Goal: Information Seeking & Learning: Learn about a topic

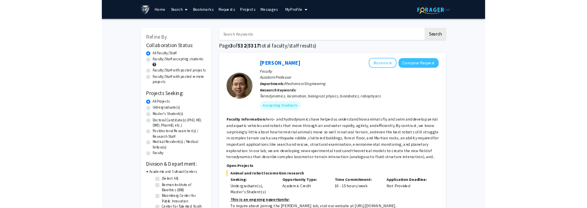
scroll to position [616, 0]
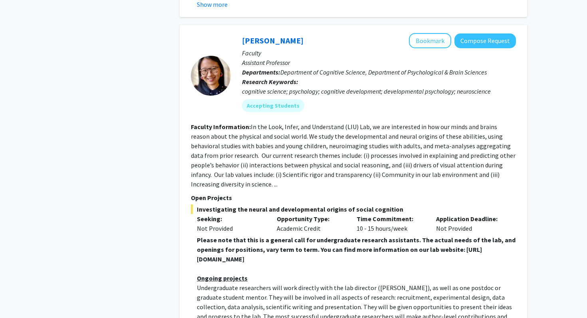
click at [236, 132] on fg-read-more "In the Look, Infer, and Understand (LIU) Lab, we are interested in how our mind…" at bounding box center [353, 155] width 324 height 65
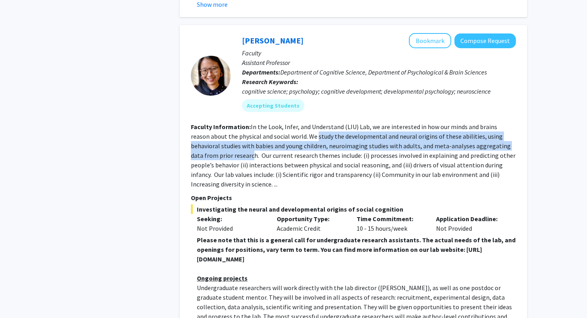
drag, startPoint x: 298, startPoint y: 136, endPoint x: 209, endPoint y: 159, distance: 91.7
click at [209, 159] on fg-read-more "In the Look, Infer, and Understand (LIU) Lab, we are interested in how our mind…" at bounding box center [353, 155] width 324 height 65
copy fg-read-more "study the developmental and neural origins of these abilities, using behavioral…"
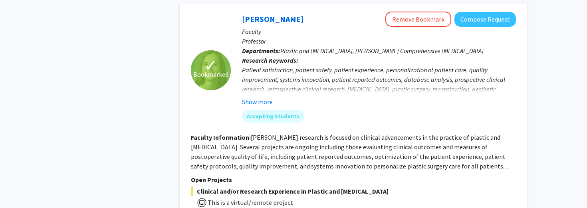
scroll to position [1428, 0]
drag, startPoint x: 305, startPoint y: 10, endPoint x: 230, endPoint y: 14, distance: 75.5
click at [230, 14] on section "✓ Bookmarked [PERSON_NAME] Remove Bookmark Compose Request Faculty Professor De…" at bounding box center [353, 70] width 325 height 117
copy section "✓ Bookmarked [PERSON_NAME]"
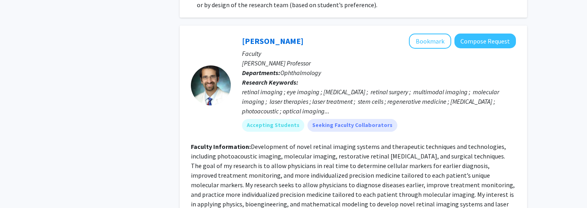
scroll to position [1695, 0]
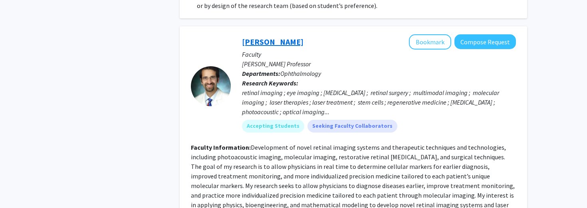
drag, startPoint x: 290, startPoint y: 34, endPoint x: 245, endPoint y: 31, distance: 45.6
click at [243, 34] on div "[PERSON_NAME] Bookmark Compose Request" at bounding box center [379, 41] width 274 height 15
copy link "[PERSON_NAME]"
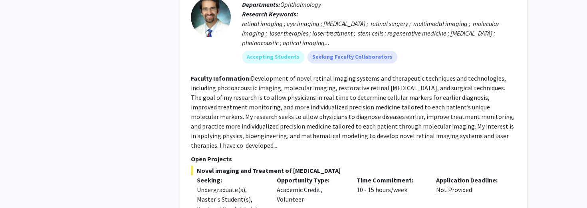
scroll to position [1771, 0]
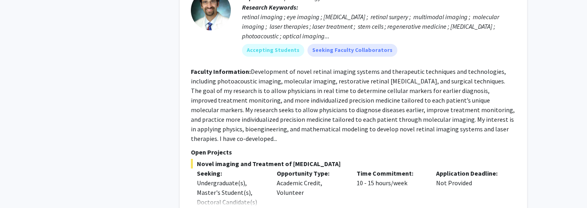
click at [304, 53] on fg-search-faculty "[PERSON_NAME] Bookmark Compose Request Faculty [PERSON_NAME] Professor Departme…" at bounding box center [353, 121] width 325 height 324
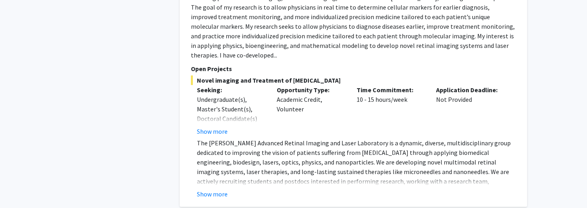
scroll to position [1865, 0]
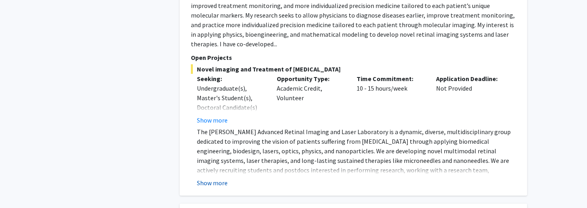
click at [221, 178] on button "Show more" at bounding box center [212, 183] width 31 height 10
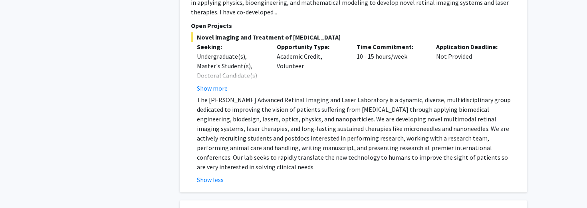
scroll to position [1898, 0]
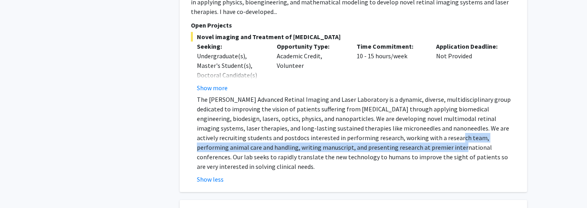
drag, startPoint x: 370, startPoint y: 120, endPoint x: 361, endPoint y: 129, distance: 13.0
click at [361, 129] on p "The [PERSON_NAME] Advanced Retinal Imaging and Laser Laboratory is a dynamic, d…" at bounding box center [356, 133] width 319 height 77
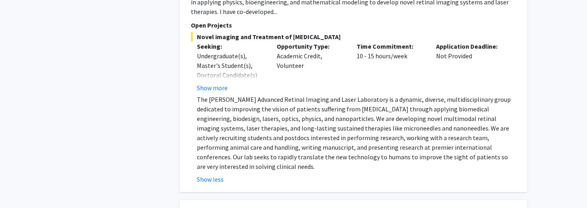
click at [388, 128] on p "The [PERSON_NAME] Advanced Retinal Imaging and Laser Laboratory is a dynamic, d…" at bounding box center [356, 133] width 319 height 77
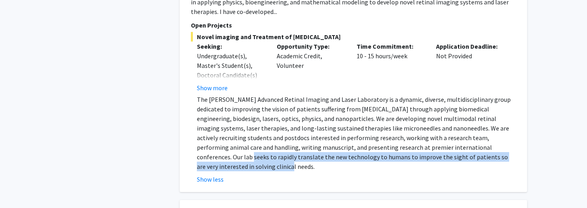
drag, startPoint x: 439, startPoint y: 128, endPoint x: 466, endPoint y: 141, distance: 30.2
click at [466, 141] on p "The [PERSON_NAME] Advanced Retinal Imaging and Laser Laboratory is a dynamic, d…" at bounding box center [356, 133] width 319 height 77
copy p "rapidly translate the new technology to humans to improve the sight of patients…"
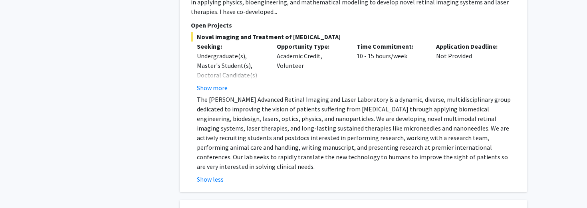
click at [375, 95] on p "The [PERSON_NAME] Advanced Retinal Imaging and Laser Laboratory is a dynamic, d…" at bounding box center [356, 133] width 319 height 77
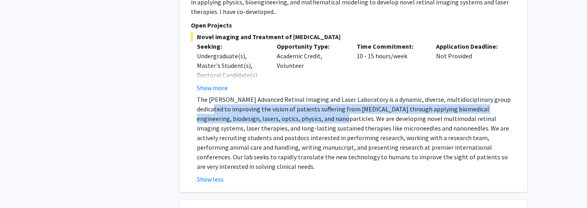
drag, startPoint x: 195, startPoint y: 90, endPoint x: 285, endPoint y: 99, distance: 90.6
click at [286, 99] on fg-read-more "The [PERSON_NAME] Advanced Retinal Imaging and Laser Laboratory is a dynamic, d…" at bounding box center [353, 139] width 325 height 89
copy p "improving the vision of patients suffering from [MEDICAL_DATA] through applying…"
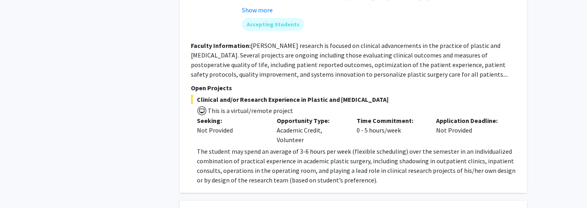
scroll to position [1521, 0]
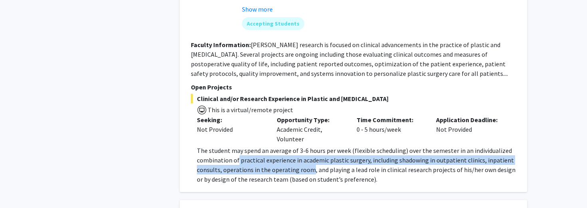
drag, startPoint x: 237, startPoint y: 150, endPoint x: 310, endPoint y: 159, distance: 72.8
click at [310, 159] on span "The student may spend an average of 3-6 hours per week (flexible scheduling) ov…" at bounding box center [356, 164] width 318 height 37
copy span "practical experience in academic plastic surgery, including shadowing in outpat…"
